Goal: Task Accomplishment & Management: Complete application form

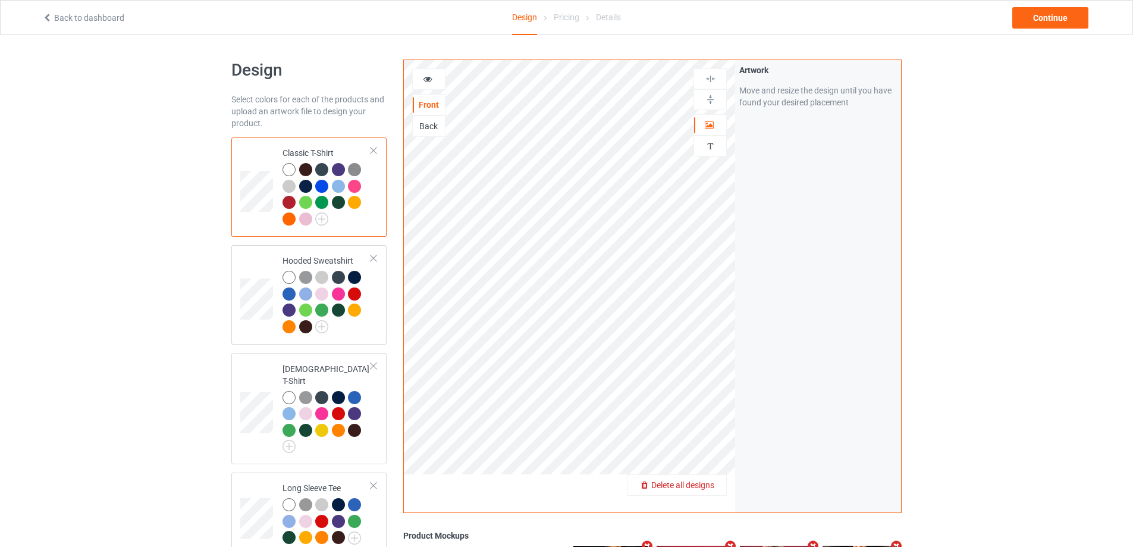
click at [714, 485] on span "Delete all designs" at bounding box center [682, 485] width 63 height 10
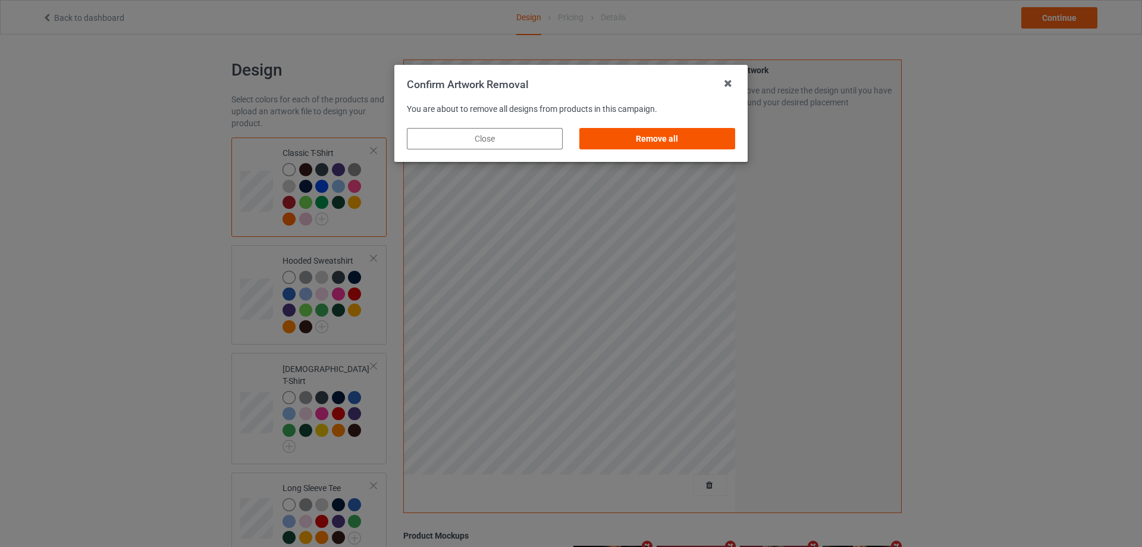
click at [669, 141] on div "Remove all" at bounding box center [657, 138] width 156 height 21
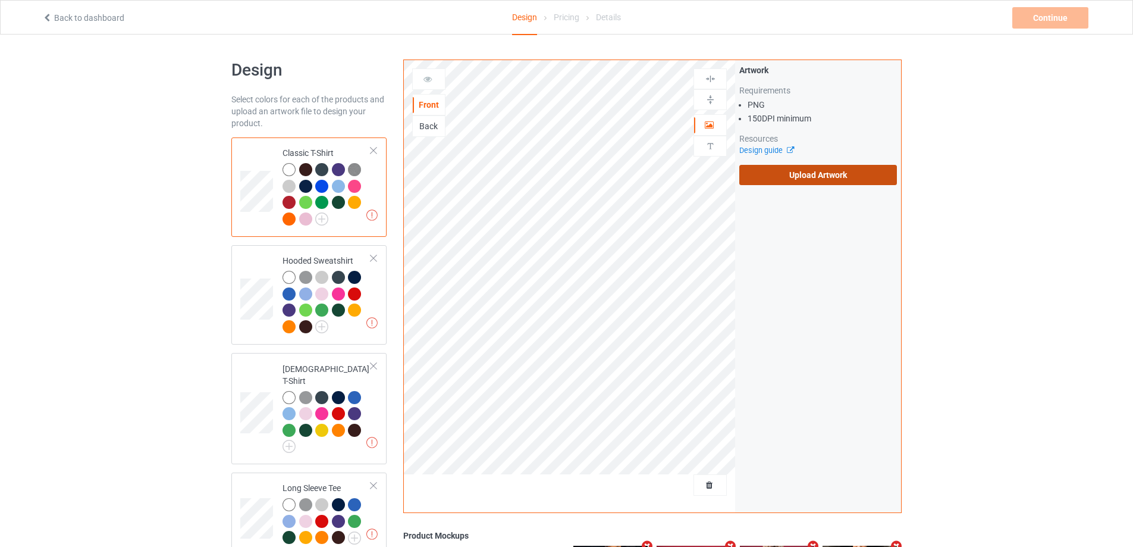
click at [811, 175] on label "Upload Artwork" at bounding box center [818, 175] width 158 height 20
click at [0, 0] on input "Upload Artwork" at bounding box center [0, 0] width 0 height 0
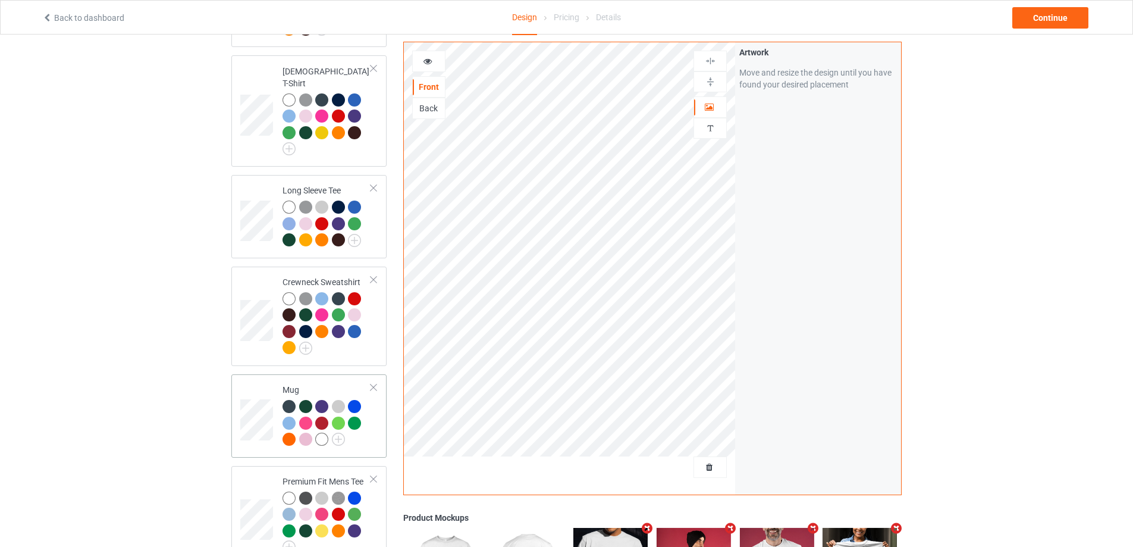
scroll to position [476, 0]
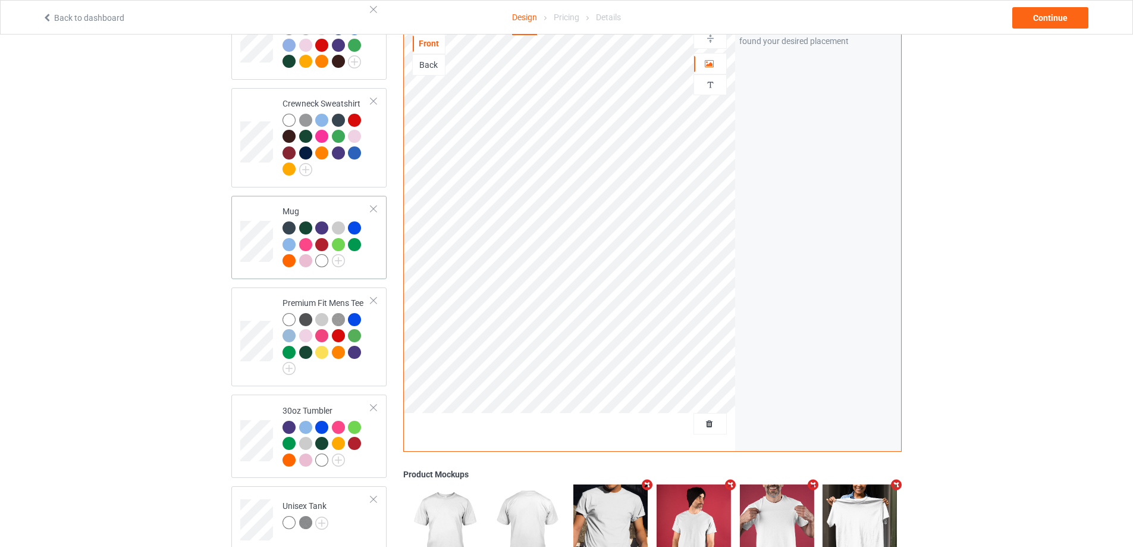
click at [346, 267] on div "Mug" at bounding box center [308, 237] width 155 height 83
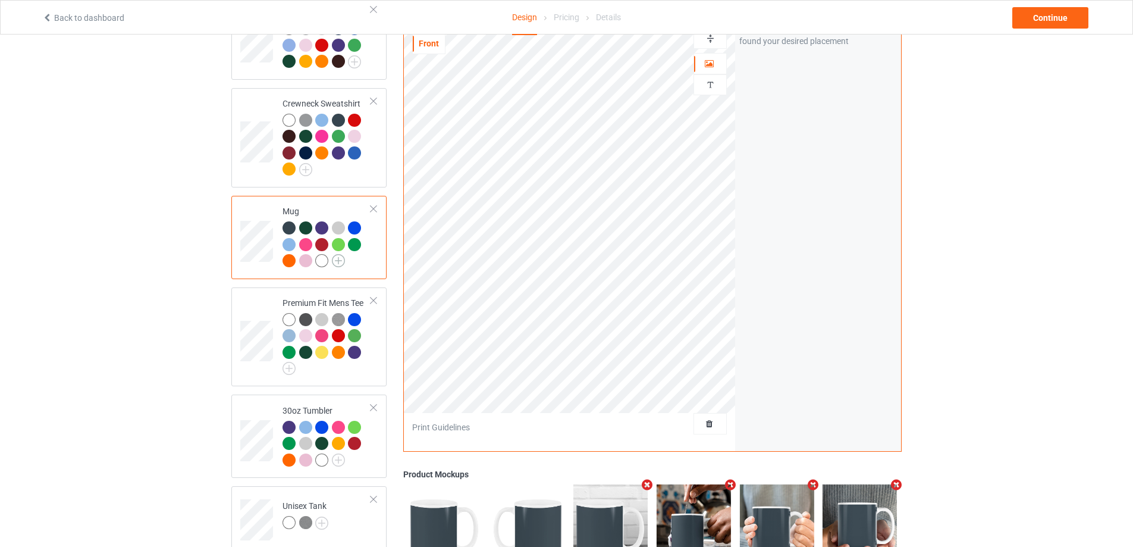
click at [338, 254] on img at bounding box center [338, 260] width 13 height 13
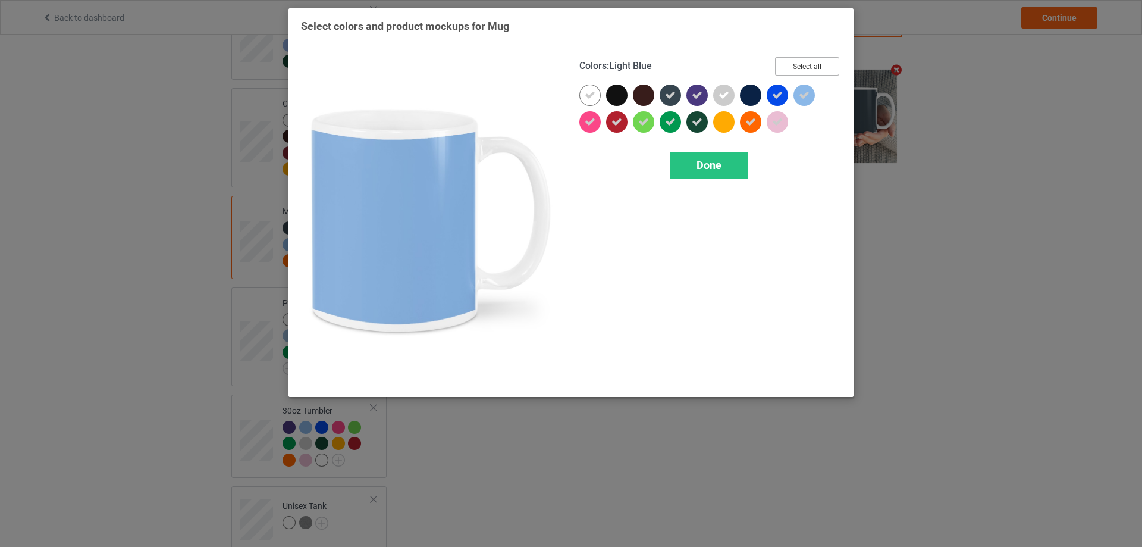
click at [809, 70] on button "Select all" at bounding box center [807, 66] width 64 height 18
click at [809, 70] on button "Reset to Default" at bounding box center [796, 66] width 86 height 18
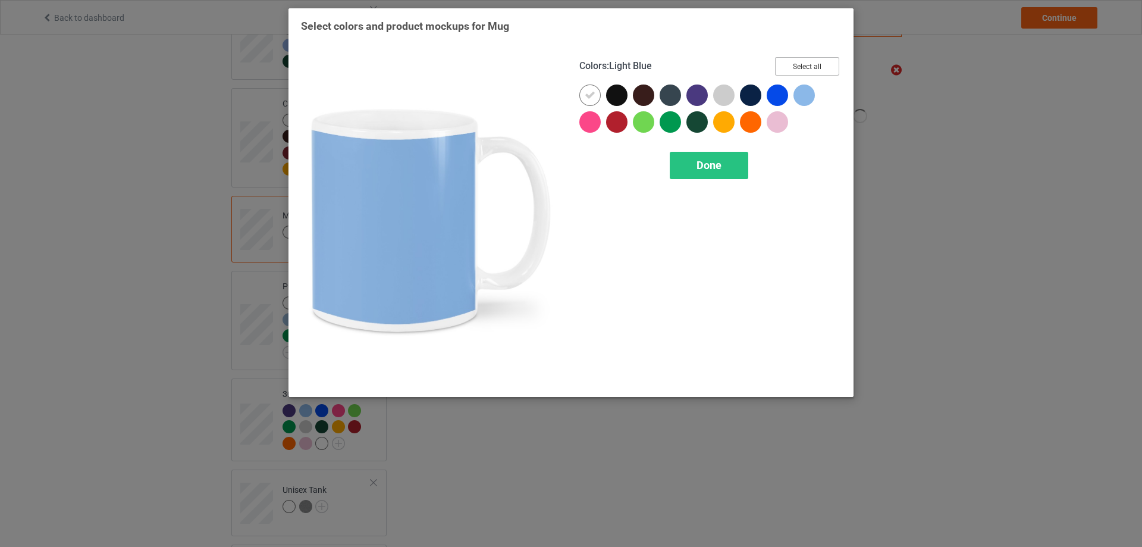
click at [807, 70] on button "Select all" at bounding box center [807, 66] width 64 height 18
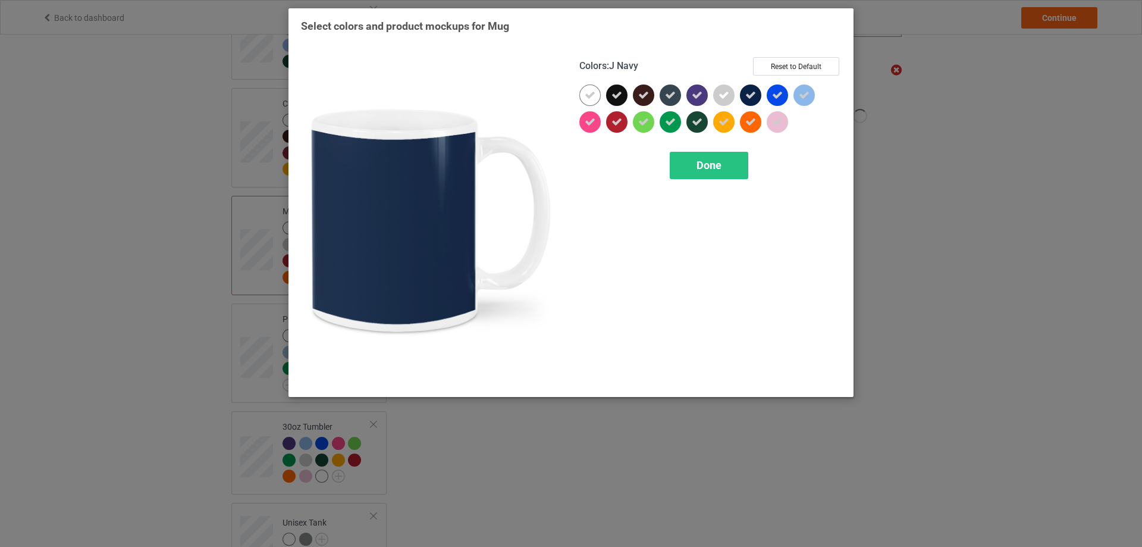
click at [750, 95] on icon at bounding box center [750, 95] width 11 height 11
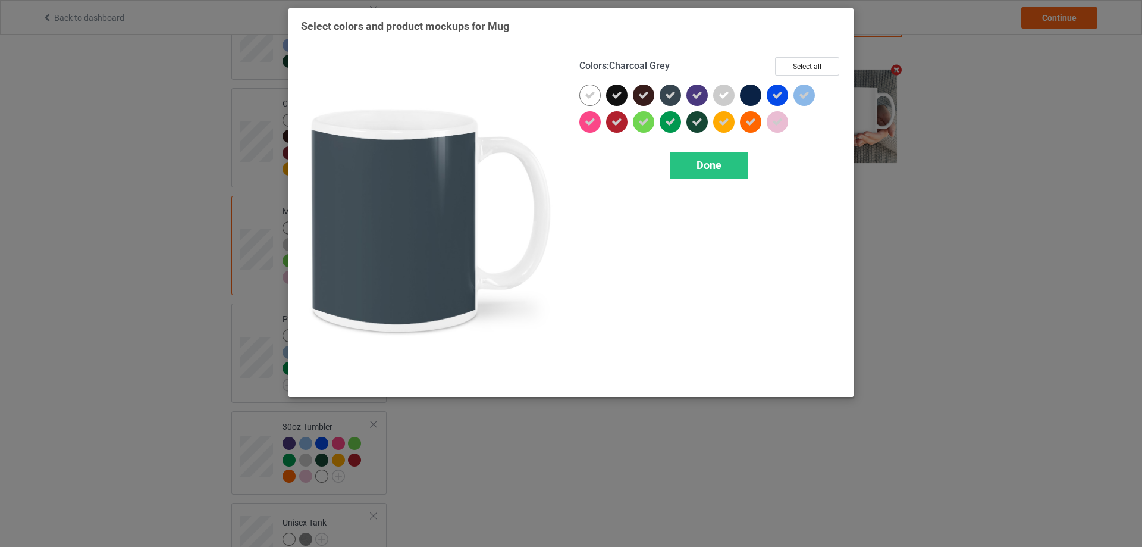
click at [670, 96] on icon at bounding box center [670, 95] width 11 height 11
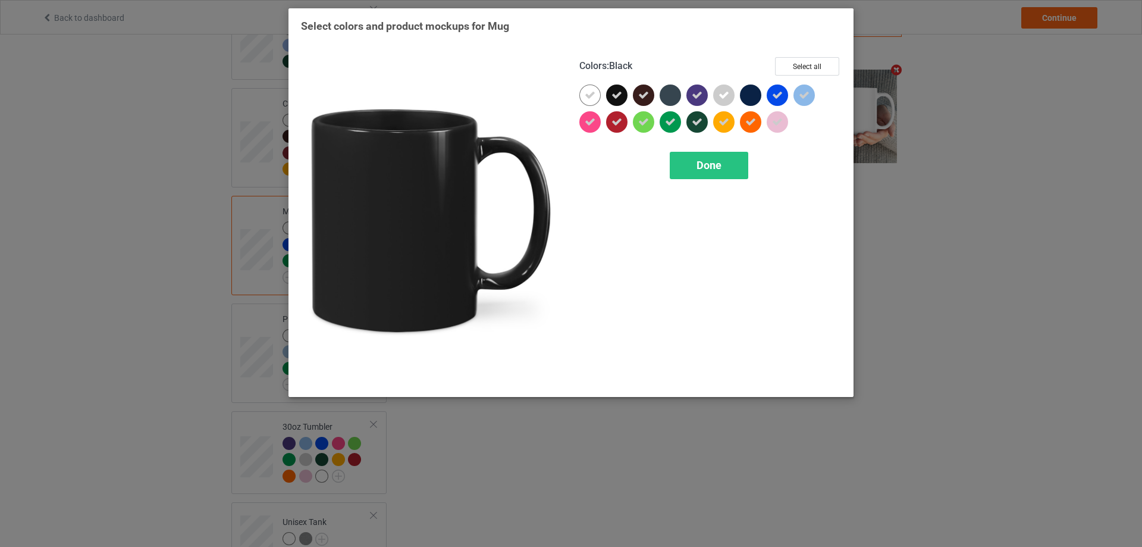
click at [608, 99] on div at bounding box center [616, 94] width 21 height 21
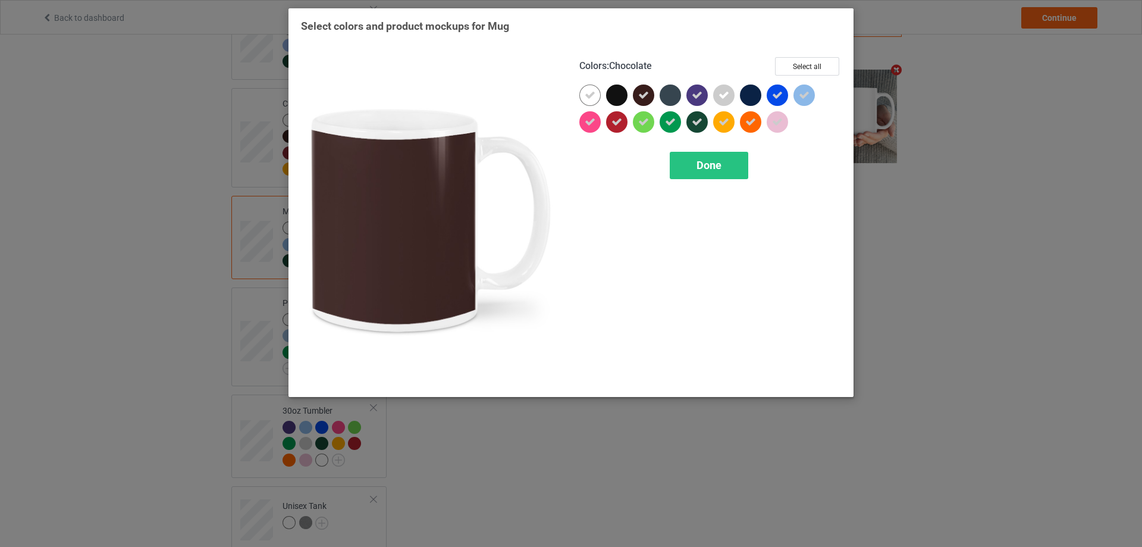
click at [633, 99] on div at bounding box center [646, 97] width 27 height 27
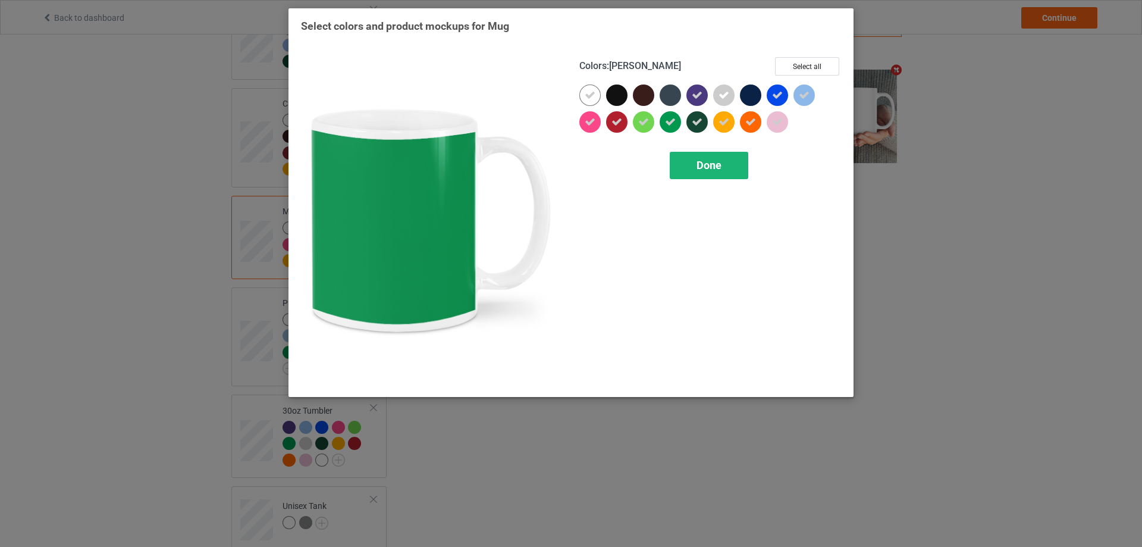
click at [701, 166] on span "Done" at bounding box center [708, 165] width 25 height 12
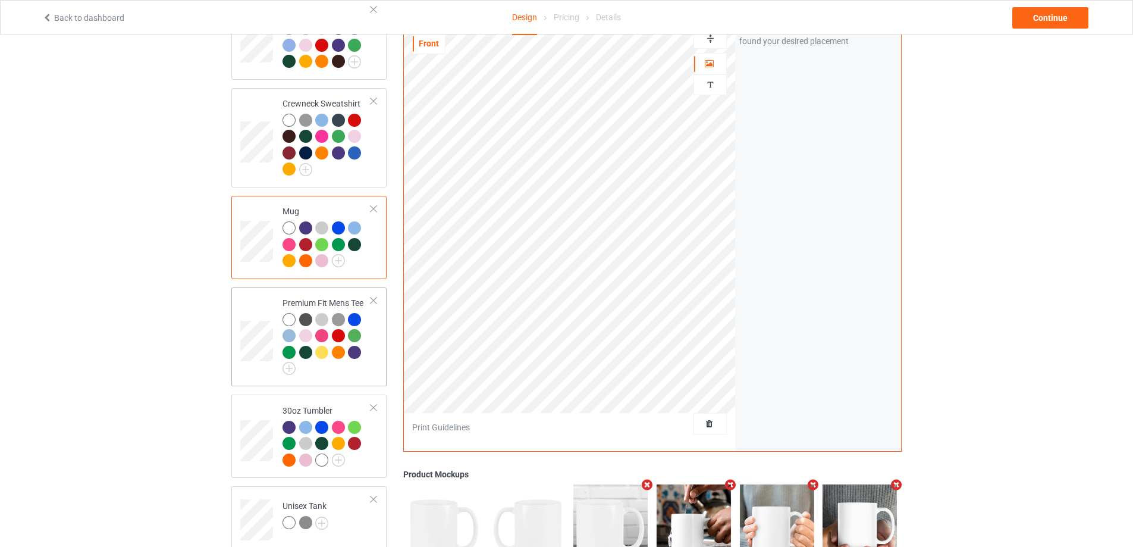
scroll to position [631, 0]
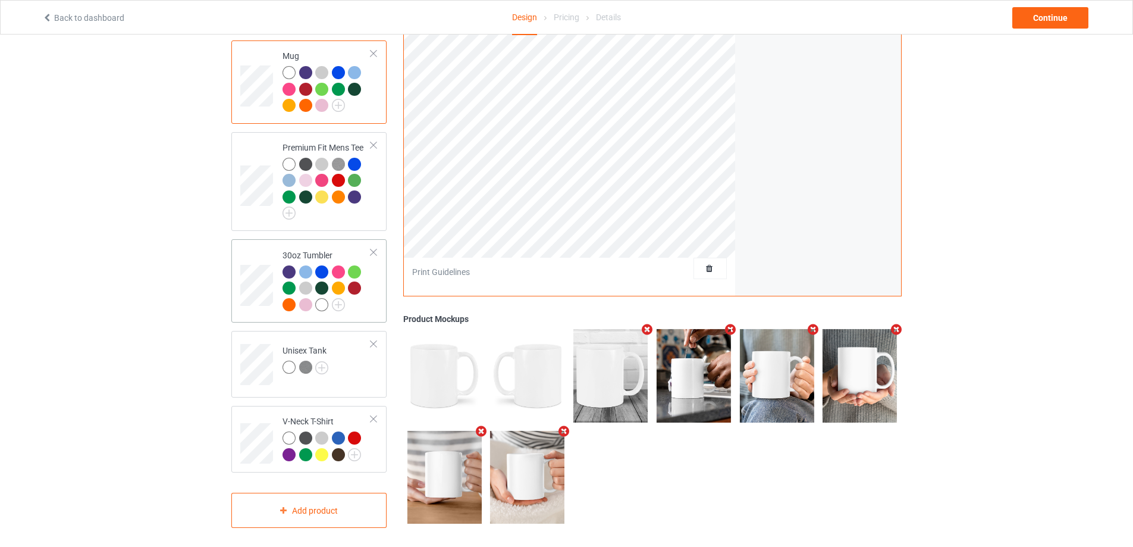
click at [370, 297] on div at bounding box center [326, 289] width 89 height 49
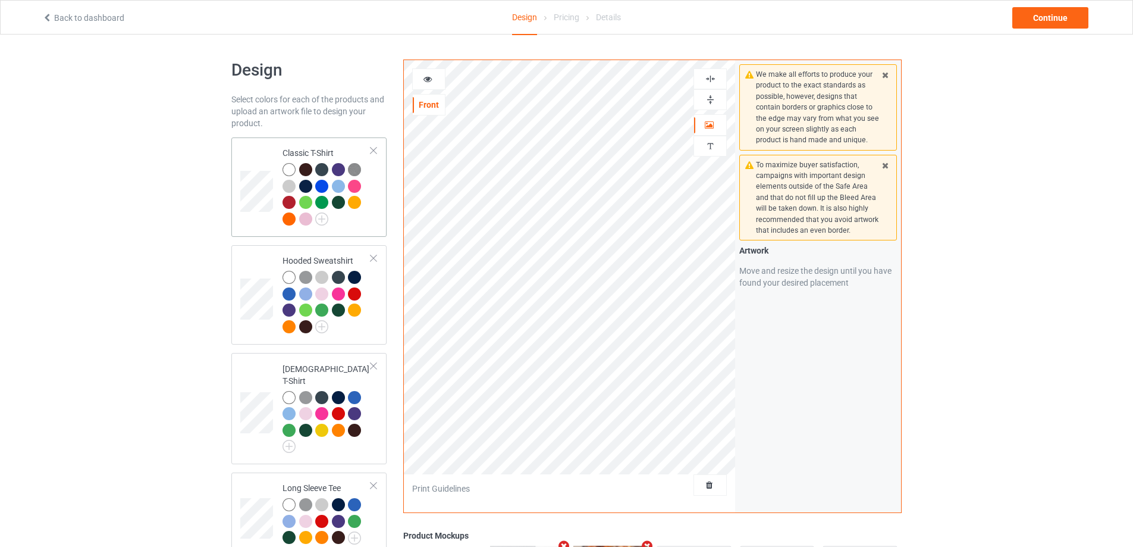
click at [353, 228] on div at bounding box center [326, 195] width 89 height 65
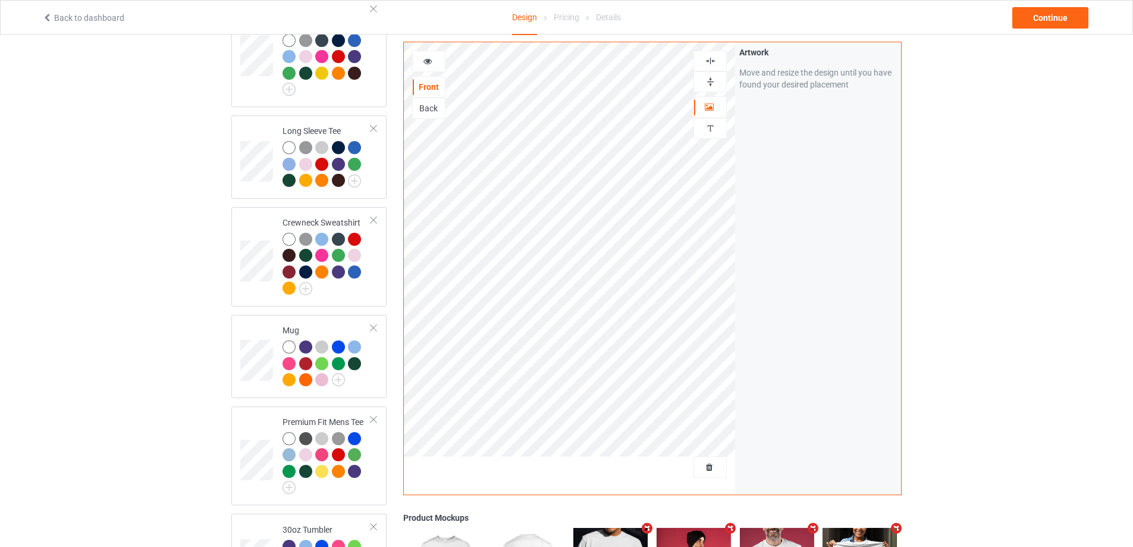
scroll to position [631, 0]
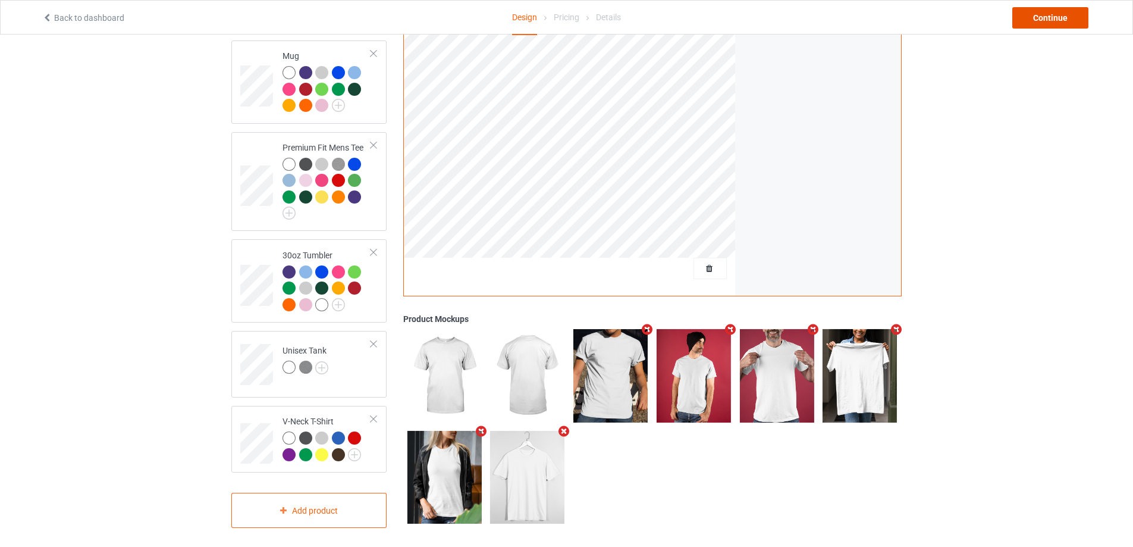
click at [1056, 19] on div "Continue" at bounding box center [1050, 17] width 76 height 21
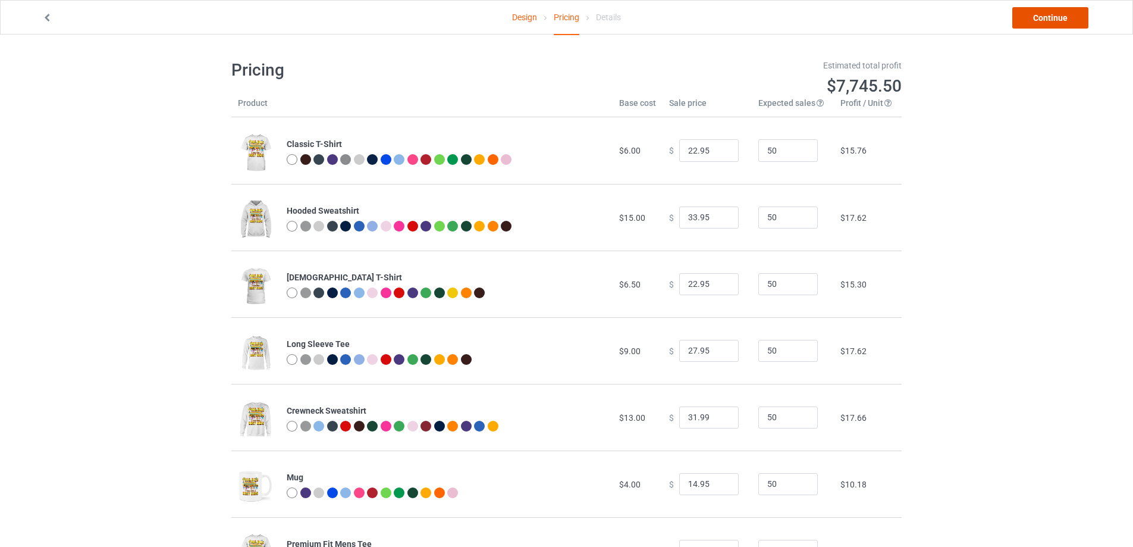
click at [1041, 21] on link "Continue" at bounding box center [1050, 17] width 76 height 21
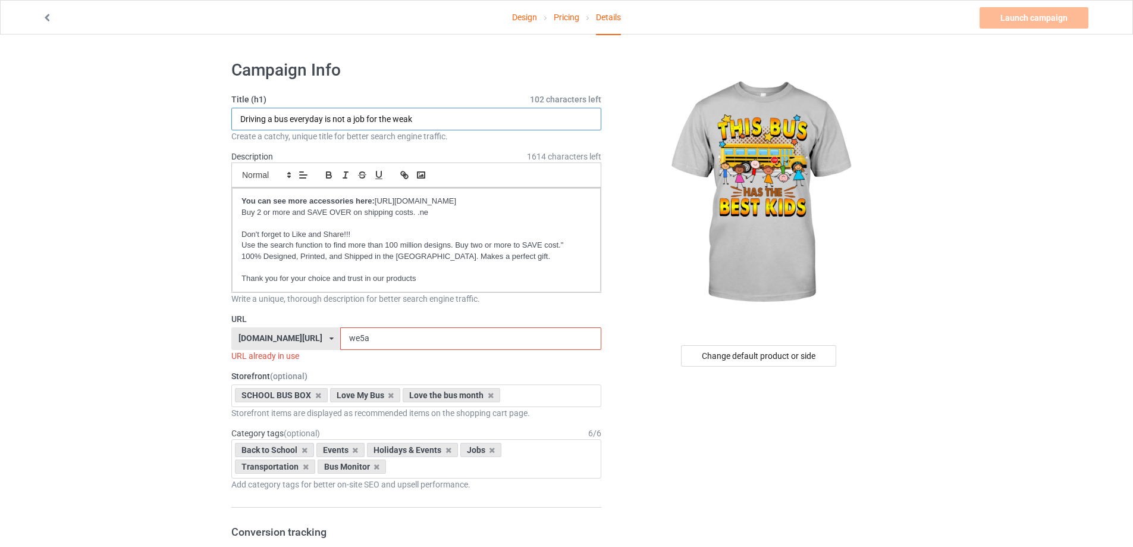
click at [341, 116] on input "Driving a bus everyday is not a job for the weak" at bounding box center [416, 119] width 370 height 23
paste input "This bus has the best kids"
type input "This bus has the best kids"
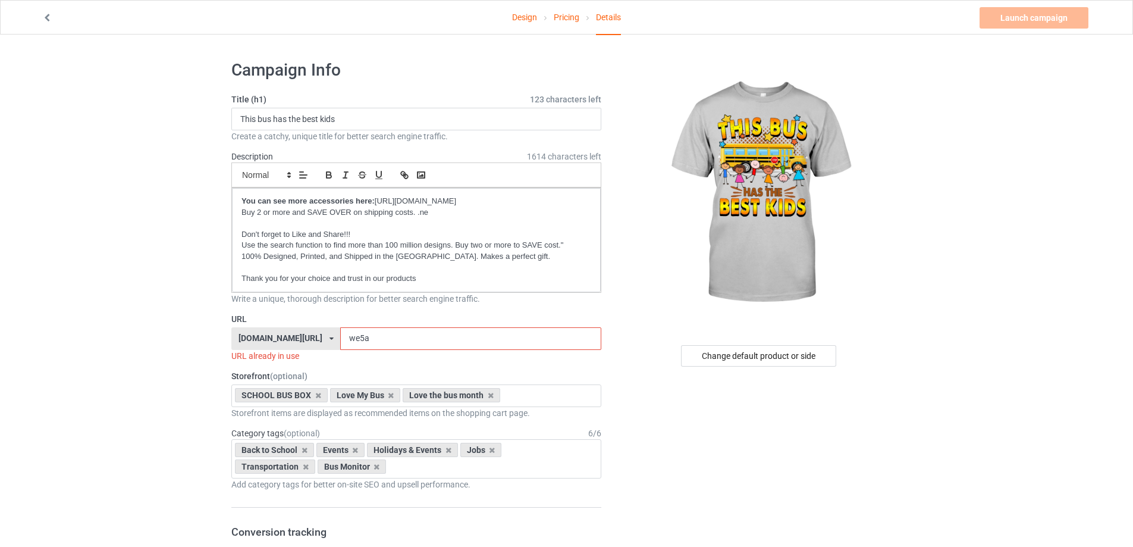
click at [372, 344] on input "we5a" at bounding box center [470, 338] width 260 height 23
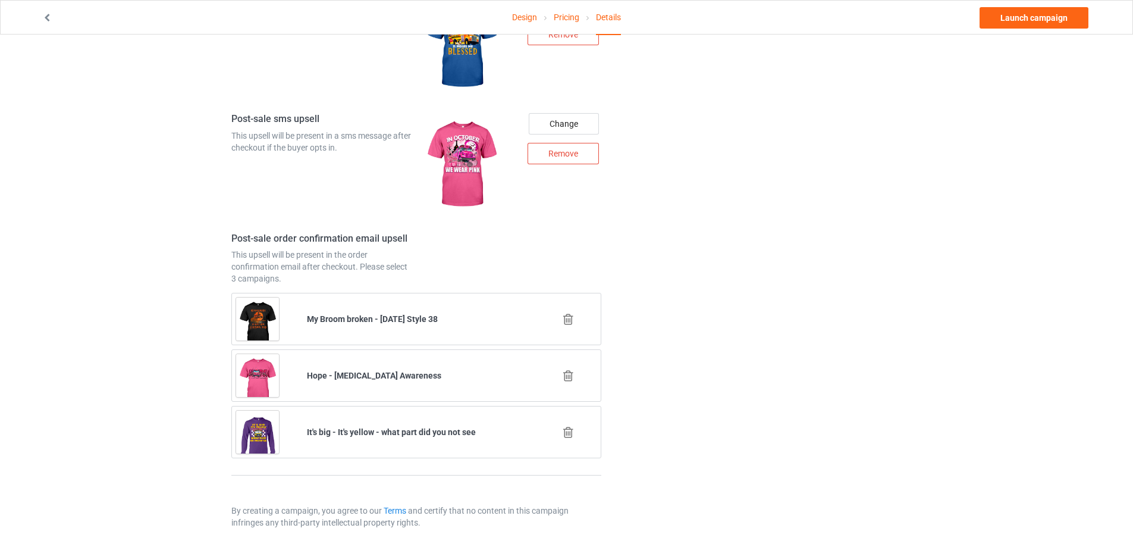
scroll to position [1493, 0]
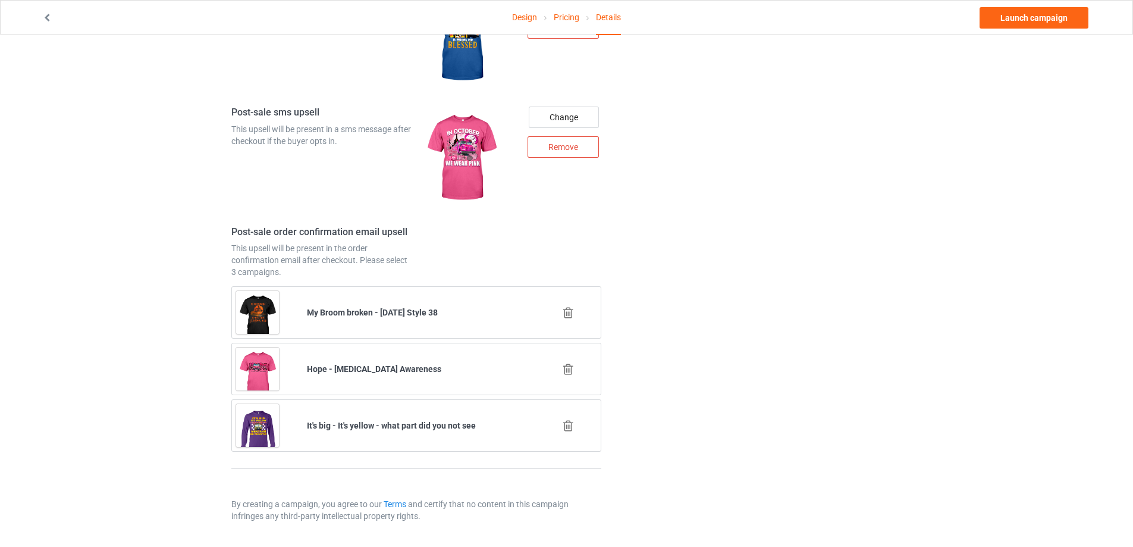
type input "beki"
click at [568, 369] on icon at bounding box center [568, 369] width 15 height 12
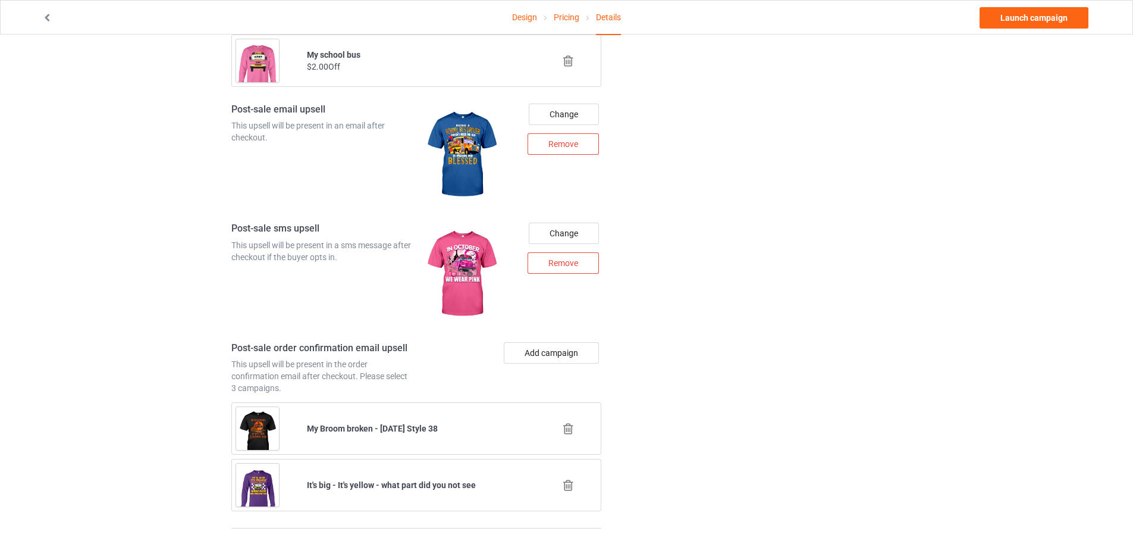
scroll to position [1437, 0]
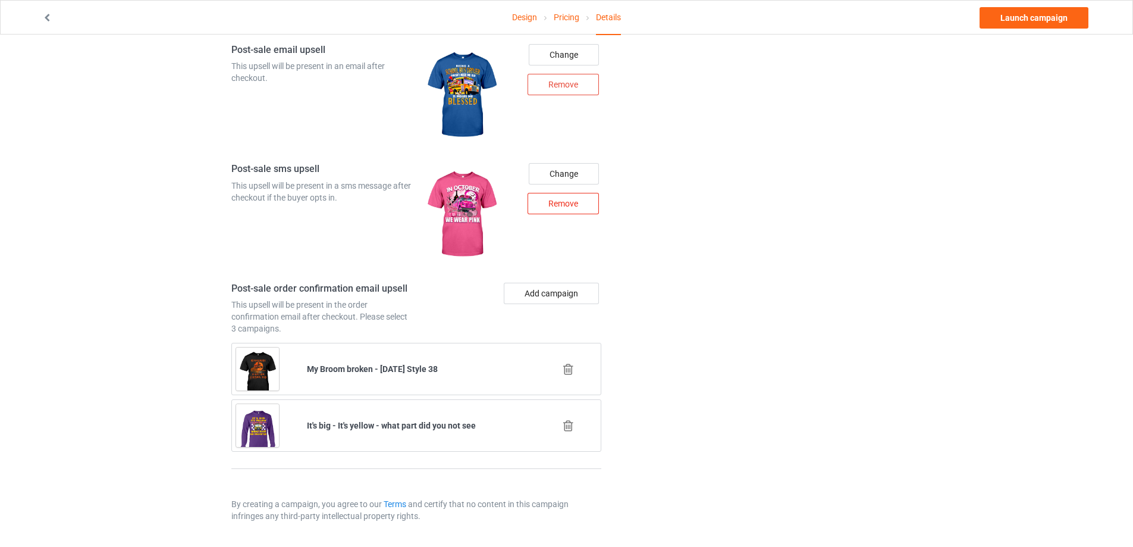
click at [570, 206] on div "Remove" at bounding box center [562, 203] width 71 height 21
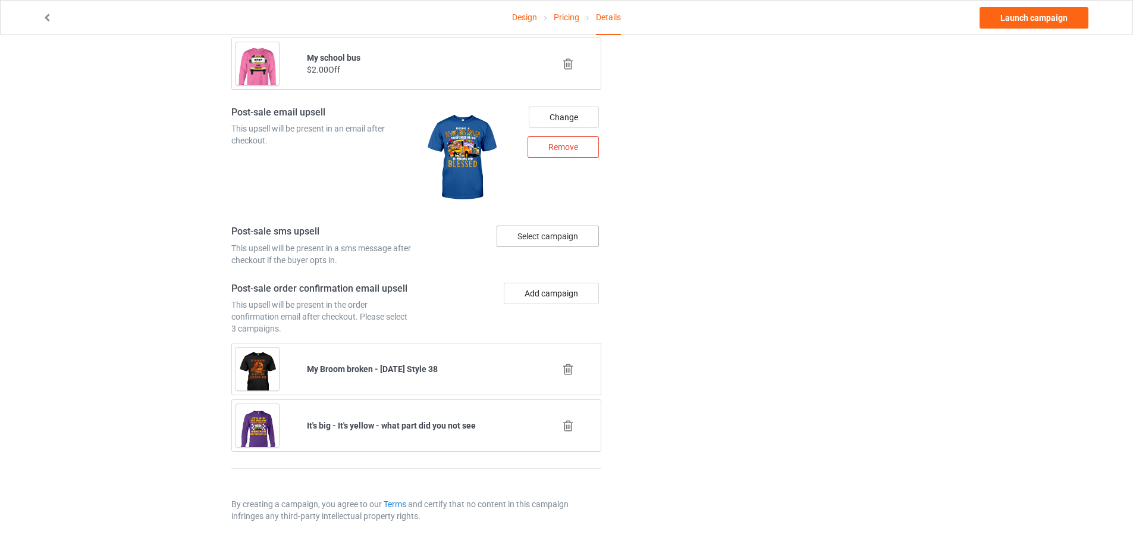
scroll to position [1374, 0]
click at [567, 146] on div "Remove" at bounding box center [562, 146] width 71 height 21
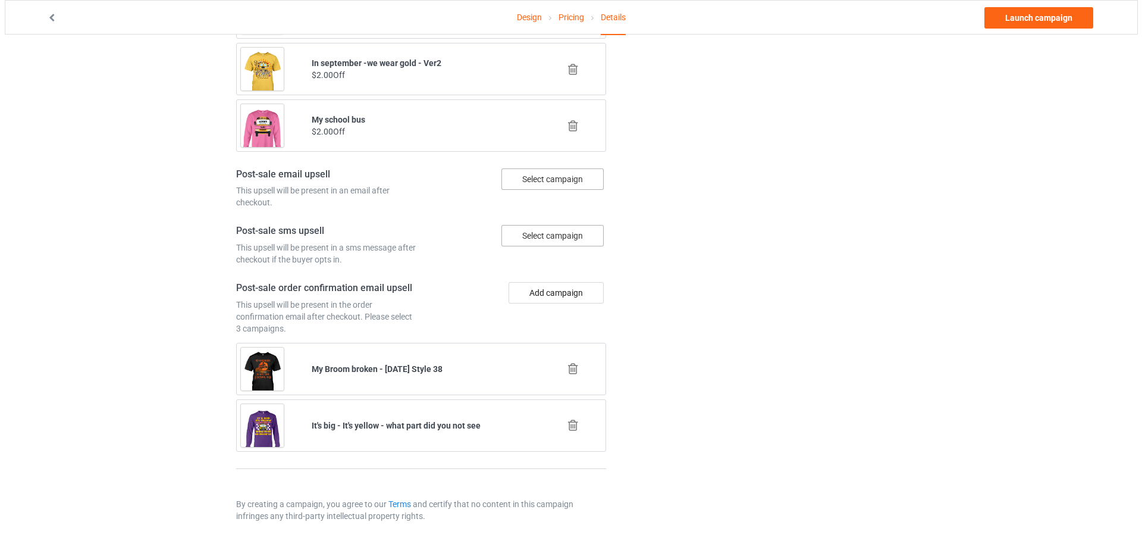
scroll to position [1312, 0]
click at [544, 184] on div "Select campaign" at bounding box center [548, 178] width 102 height 21
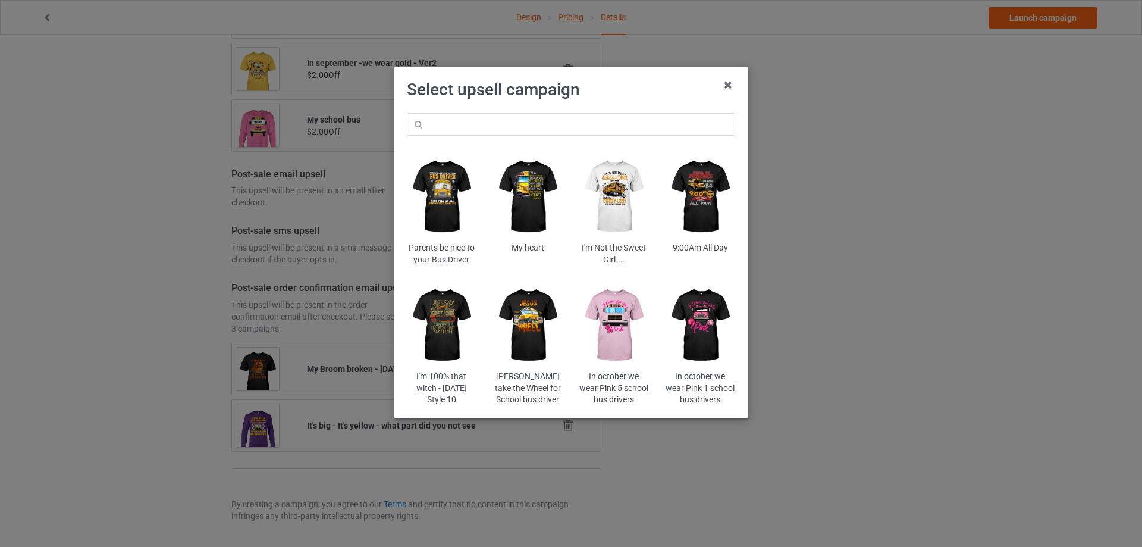
click at [493, 136] on div "Parents be nice to your Bus Driver My heart I'm Not the Sweet Girl.... 9:00Am A…" at bounding box center [570, 259] width 345 height 309
click at [494, 130] on input "text" at bounding box center [571, 124] width 328 height 23
paste input "pioc"
type input "pioc"
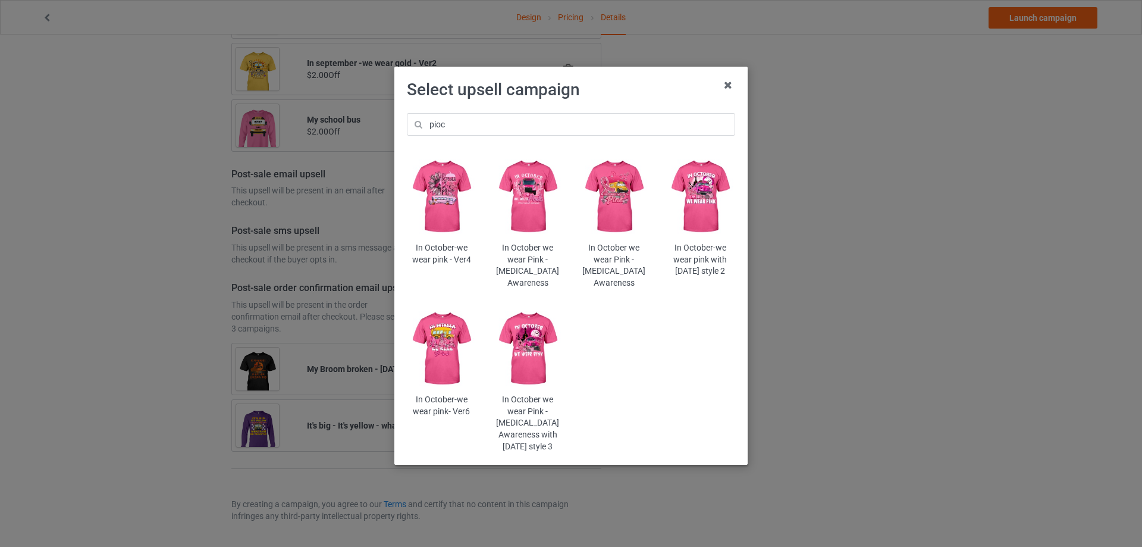
click at [608, 181] on img at bounding box center [614, 196] width 70 height 87
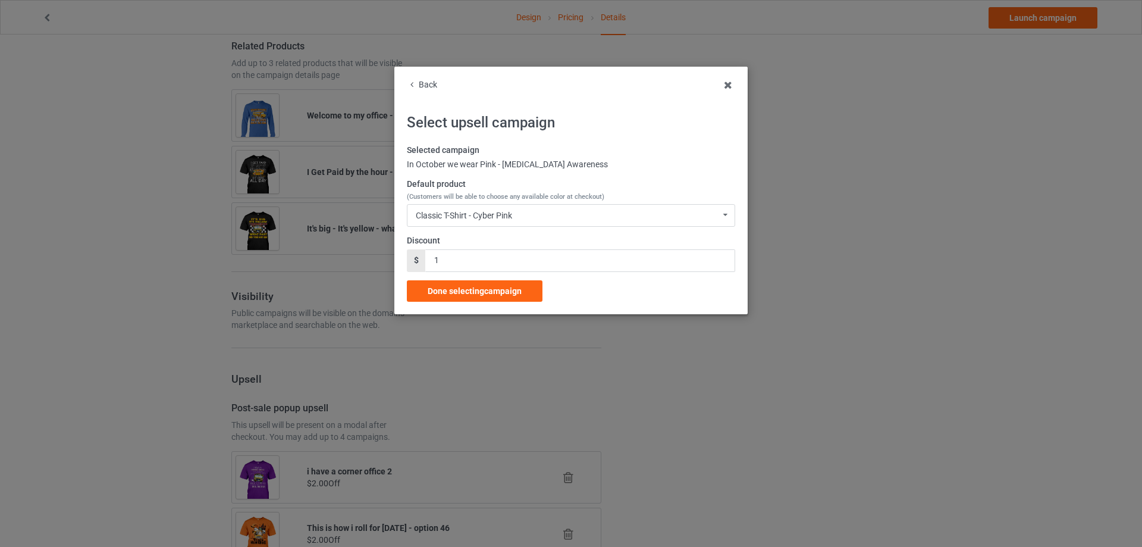
scroll to position [1312, 0]
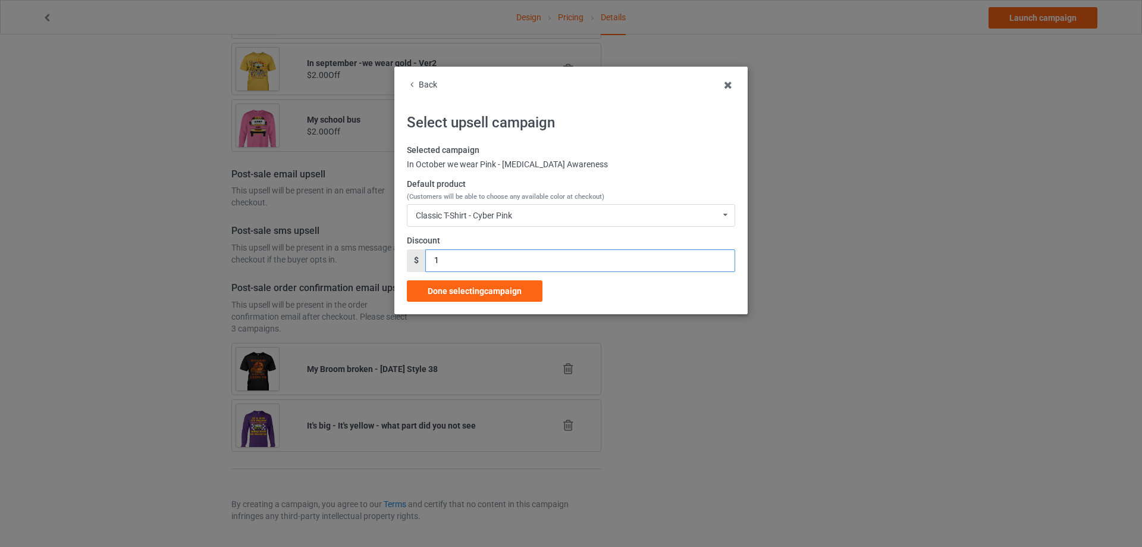
drag, startPoint x: 446, startPoint y: 263, endPoint x: 434, endPoint y: 263, distance: 12.5
click at [428, 261] on input "1" at bounding box center [579, 260] width 309 height 23
type input "2"
click at [464, 288] on span "Done selecting campaign" at bounding box center [475, 291] width 94 height 10
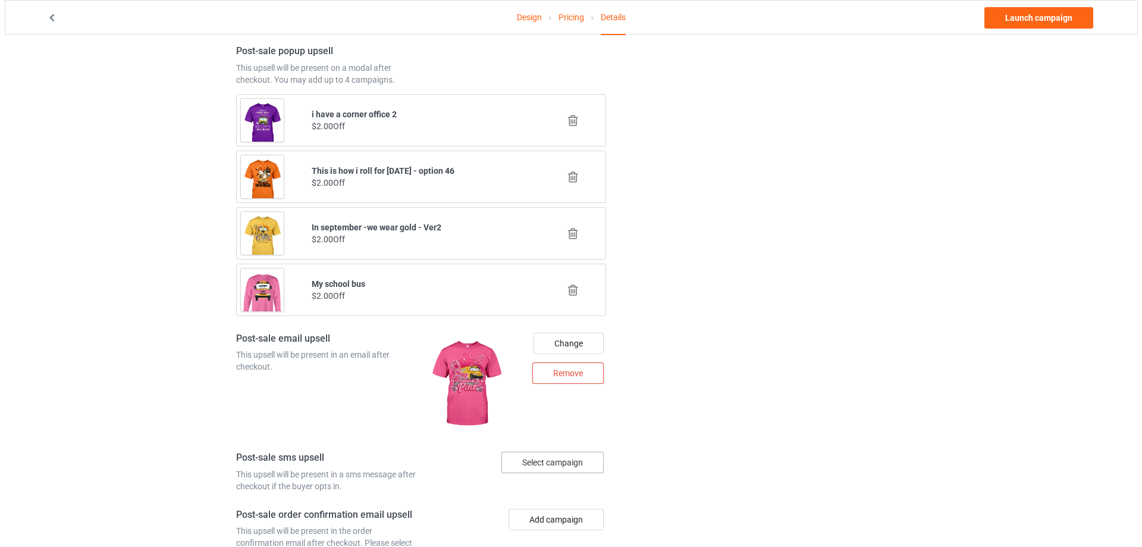
scroll to position [1374, 0]
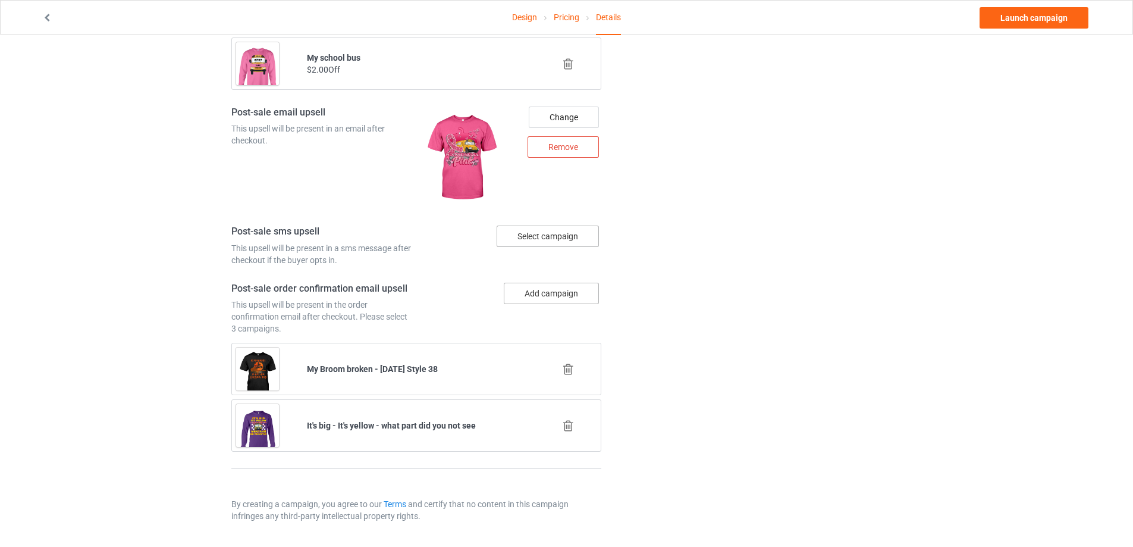
click at [542, 297] on button "Add campaign" at bounding box center [551, 292] width 95 height 21
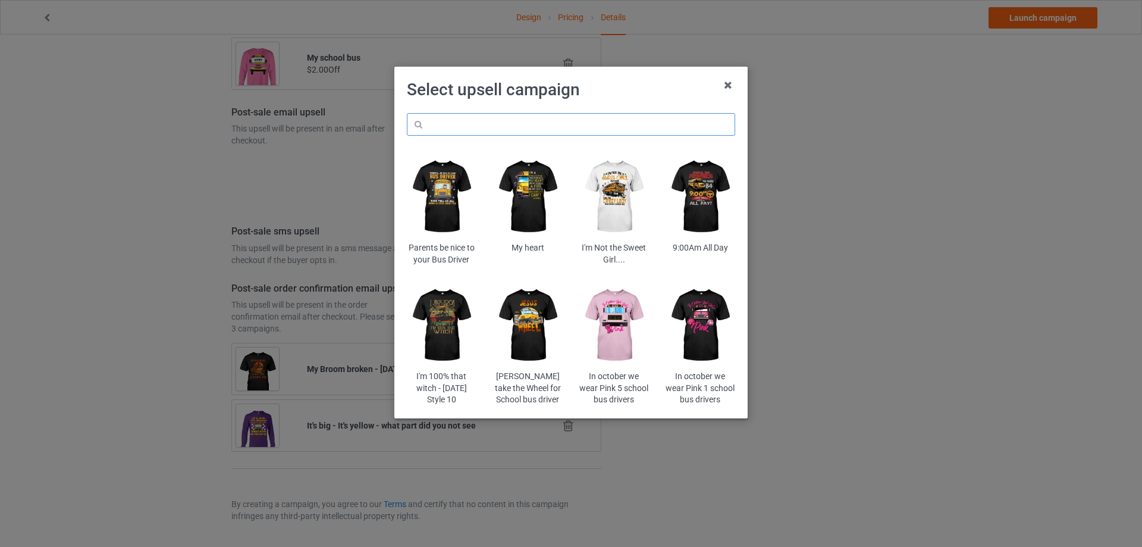
click at [524, 130] on input "text" at bounding box center [571, 124] width 328 height 23
type input "pioc"
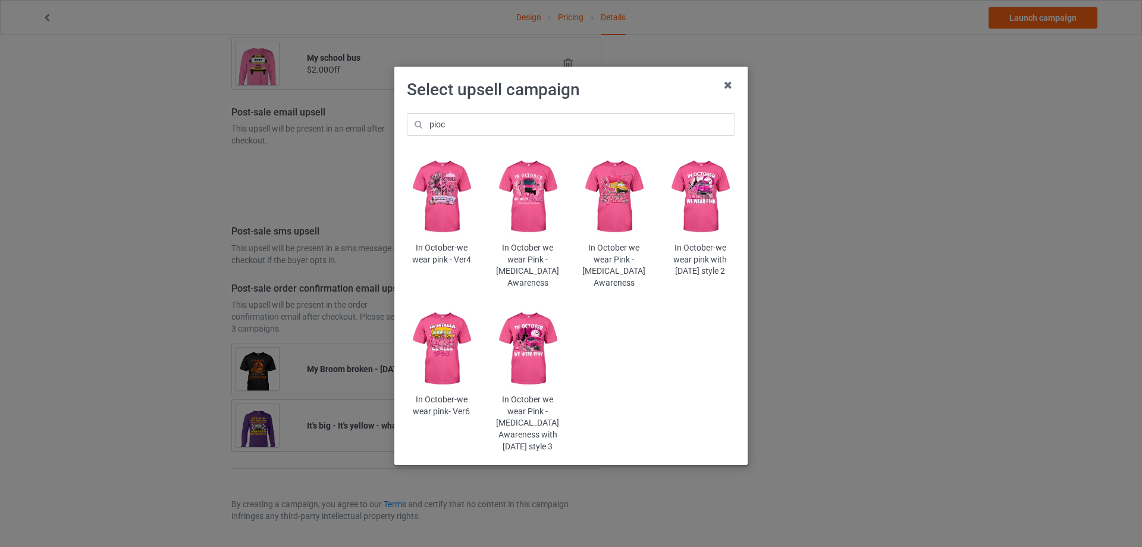
click at [535, 339] on img at bounding box center [528, 348] width 70 height 87
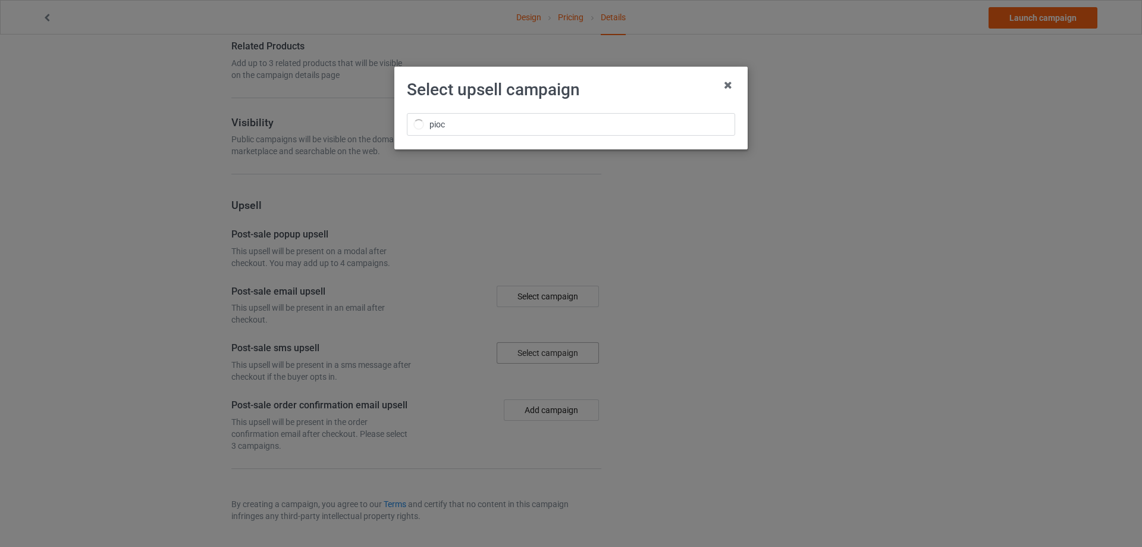
scroll to position [792, 0]
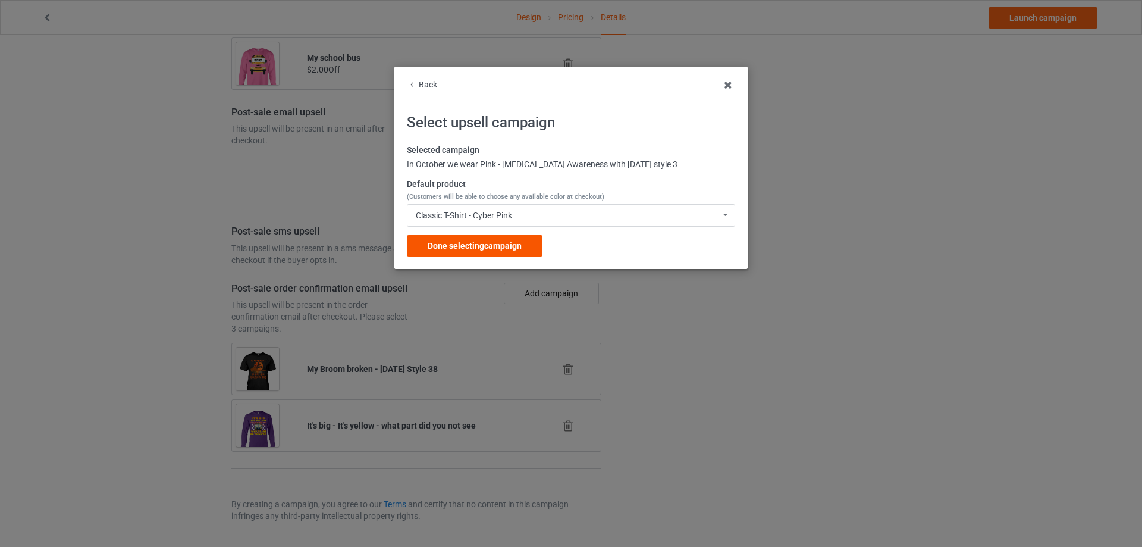
click at [451, 246] on span "Done selecting campaign" at bounding box center [475, 246] width 94 height 10
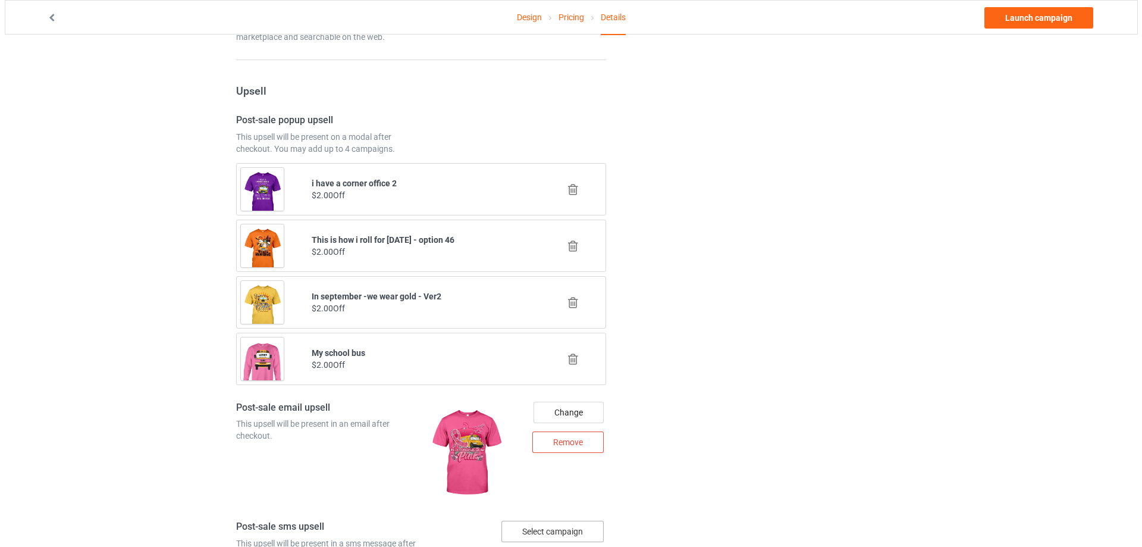
scroll to position [1431, 0]
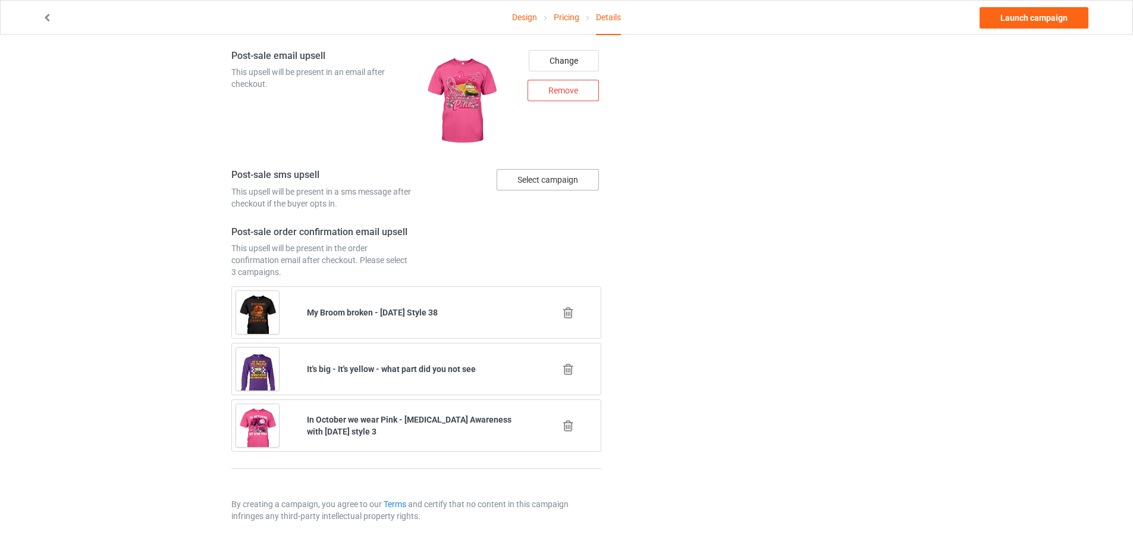
click at [554, 187] on div "Select campaign" at bounding box center [548, 179] width 102 height 21
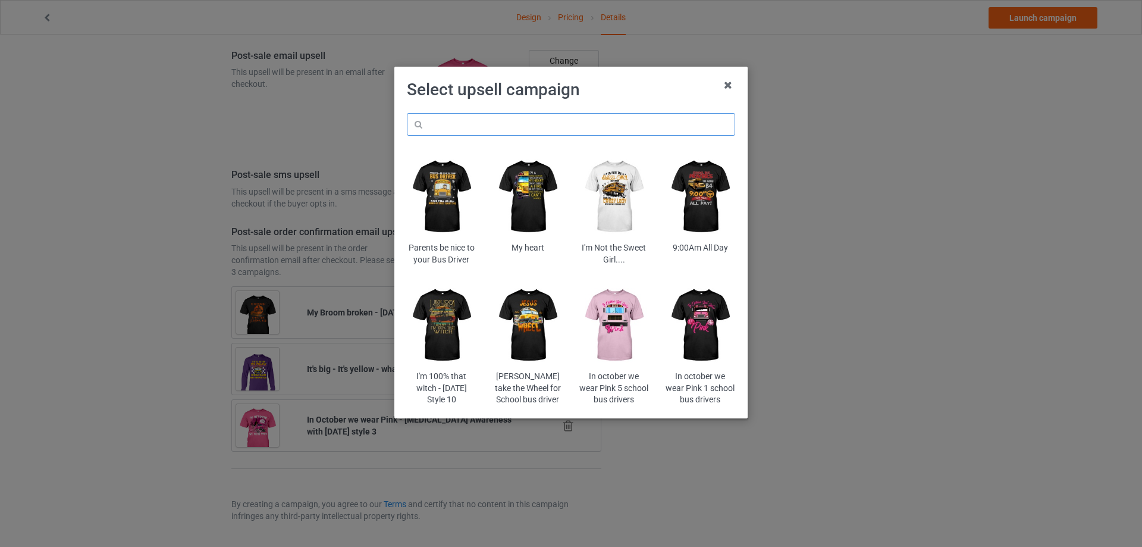
click at [539, 129] on input "text" at bounding box center [571, 124] width 328 height 23
paste input "sca6"
type input "sca6"
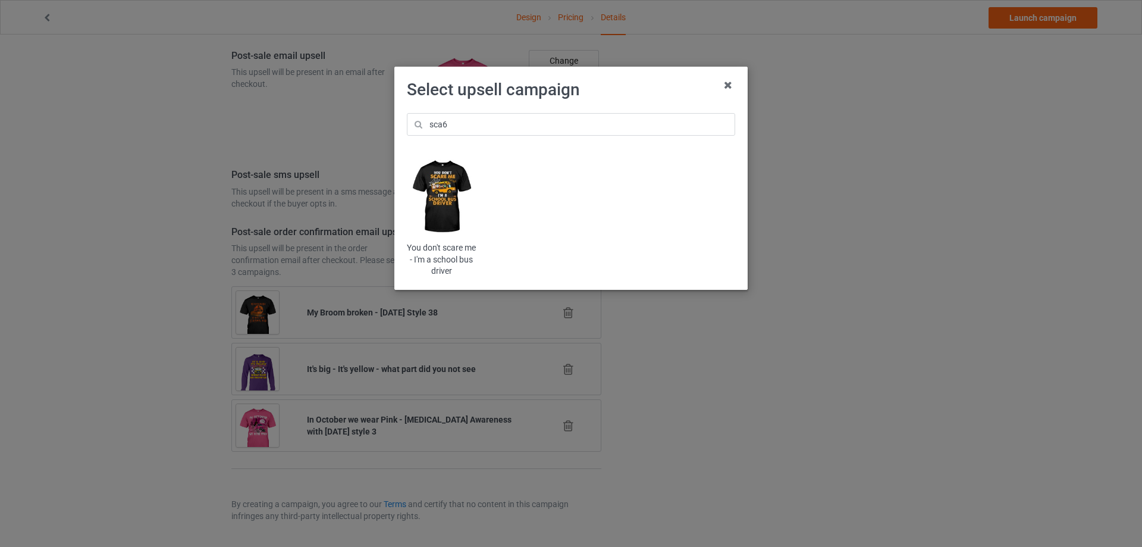
click at [451, 191] on img at bounding box center [442, 196] width 70 height 87
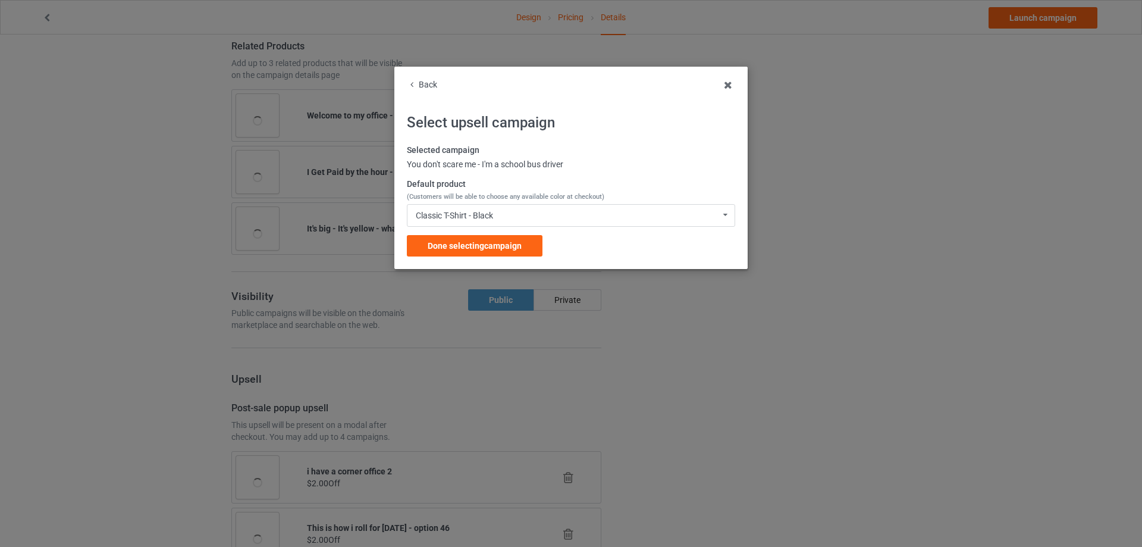
scroll to position [1431, 0]
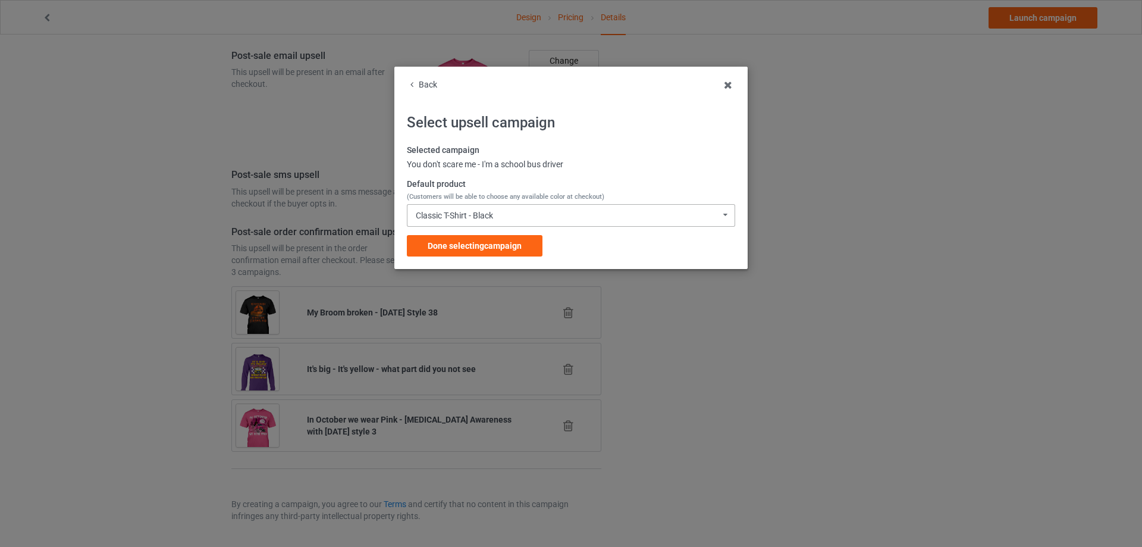
click at [470, 214] on div "Classic T-Shirt - Black" at bounding box center [454, 215] width 77 height 8
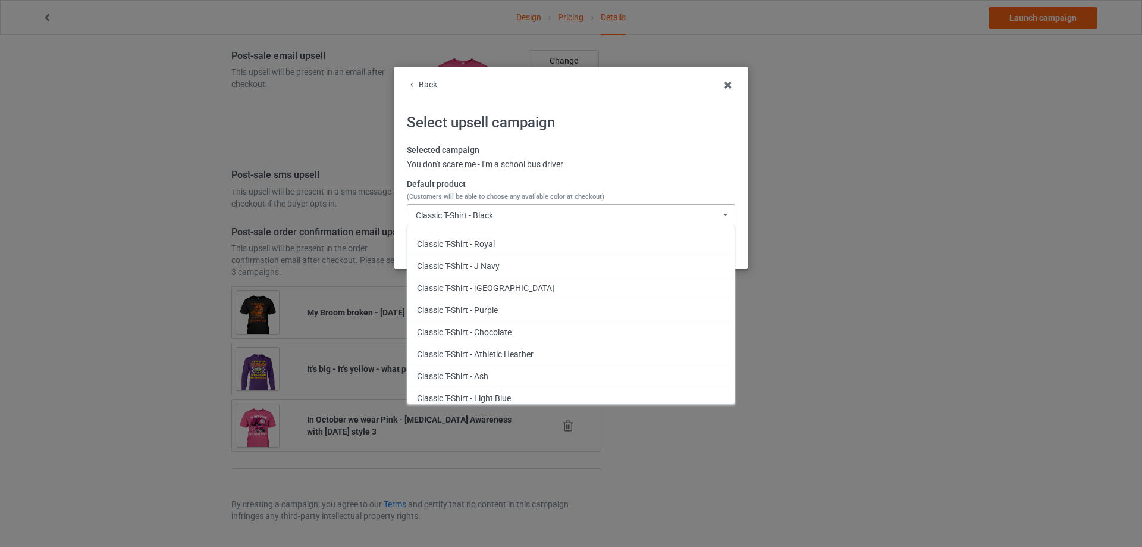
scroll to position [0, 0]
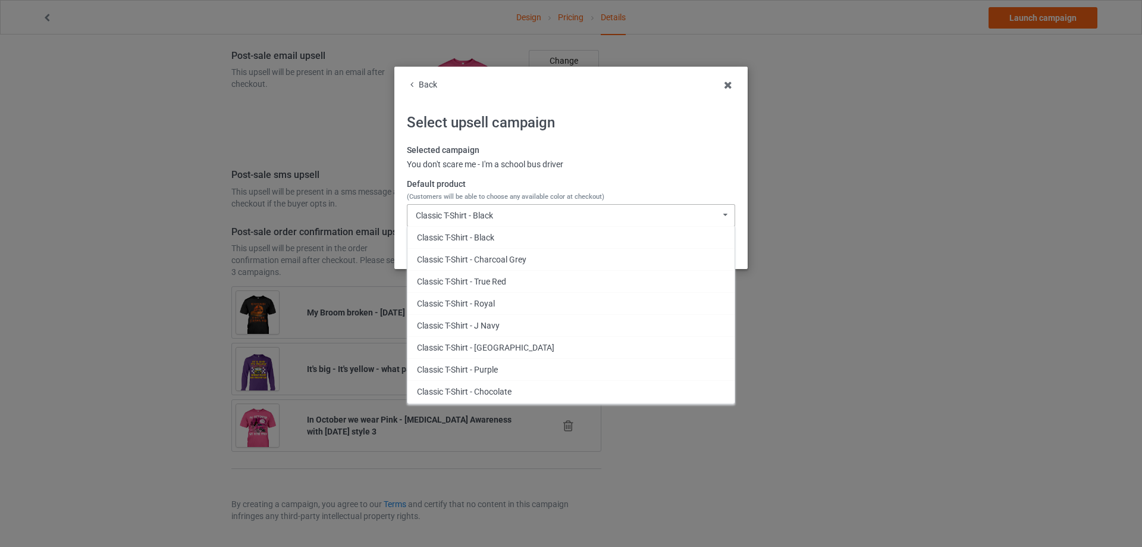
click at [524, 218] on div "Classic T-Shirt - Black Classic T-Shirt - Black Classic T-Shirt - Charcoal Grey…" at bounding box center [571, 215] width 328 height 23
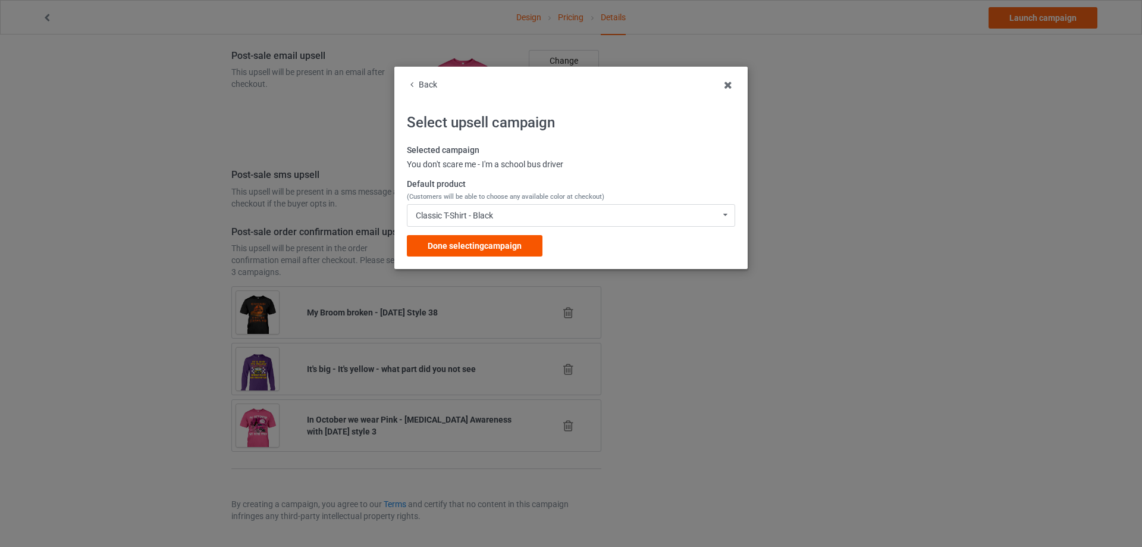
click at [502, 242] on span "Done selecting campaign" at bounding box center [475, 246] width 94 height 10
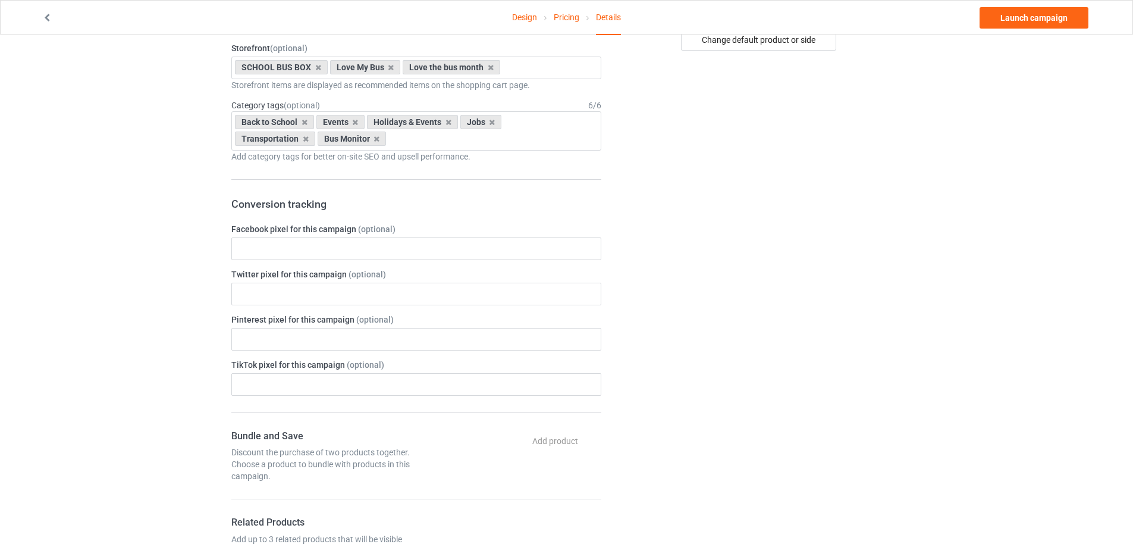
scroll to position [18, 0]
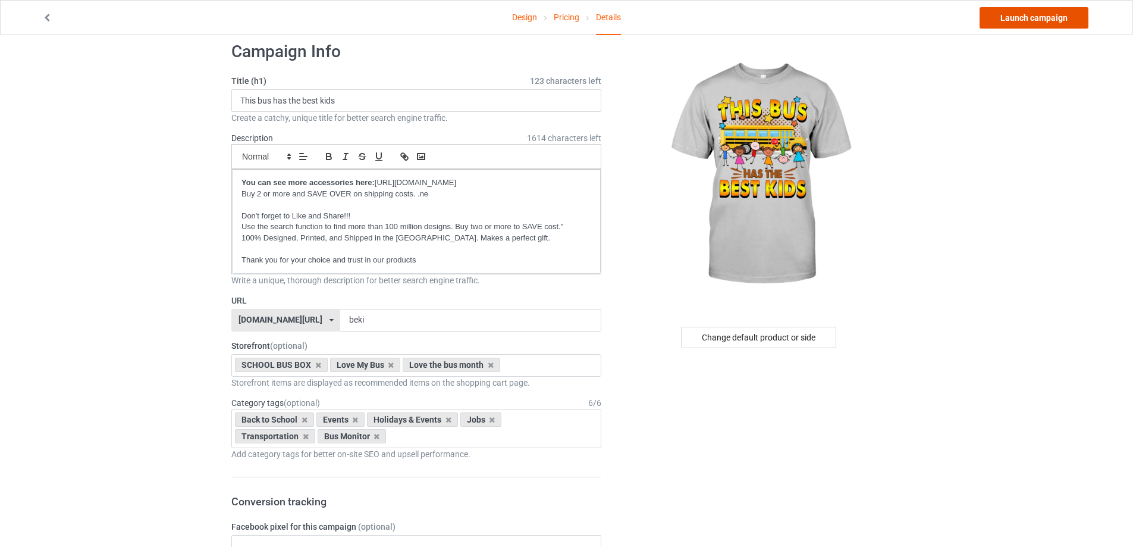
click at [1042, 9] on link "Launch campaign" at bounding box center [1033, 17] width 109 height 21
